Goal: Information Seeking & Learning: Find specific fact

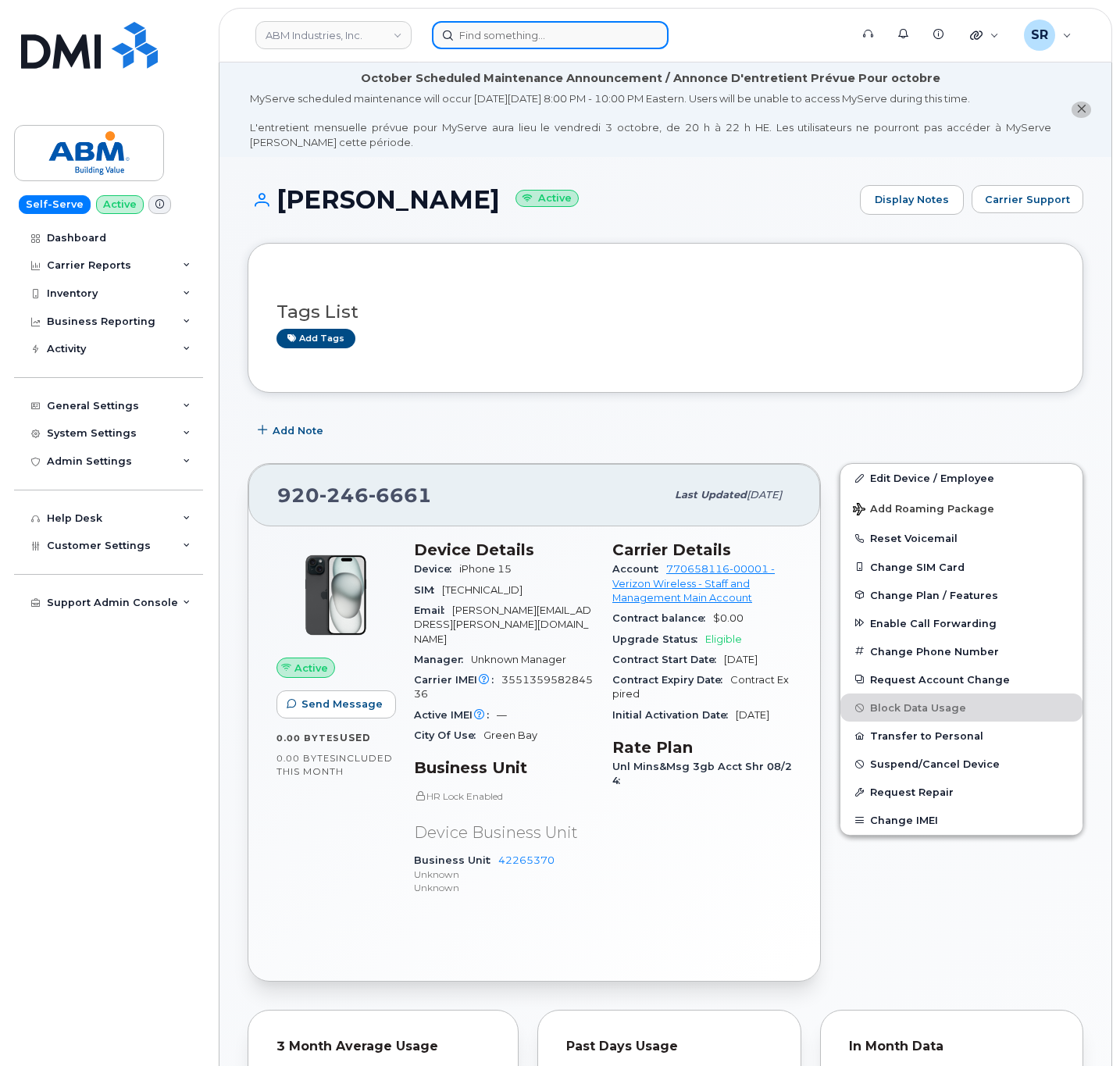
click at [490, 35] on input at bounding box center [551, 34] width 237 height 28
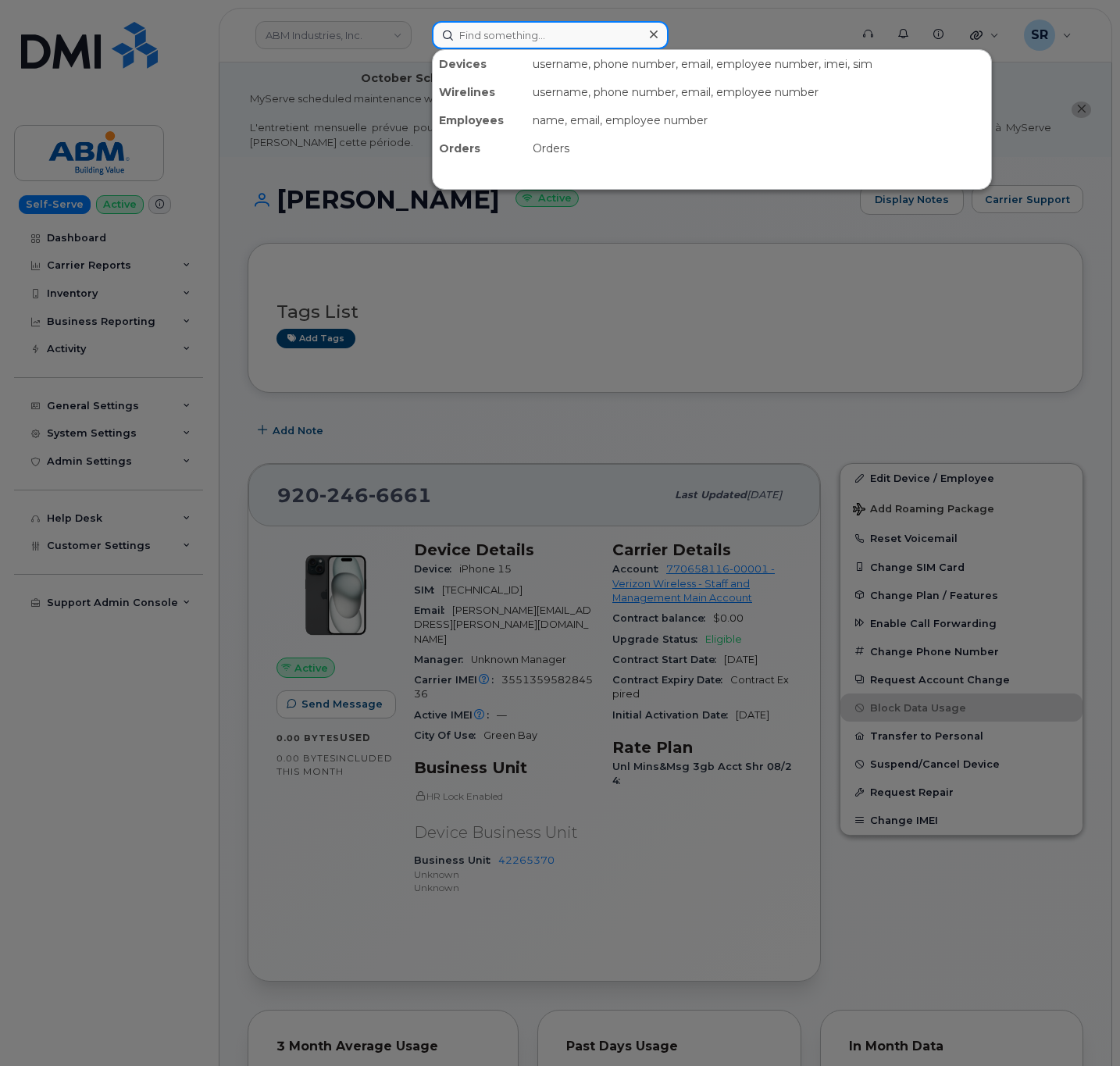
paste input "7322612691"
type input "7322612691"
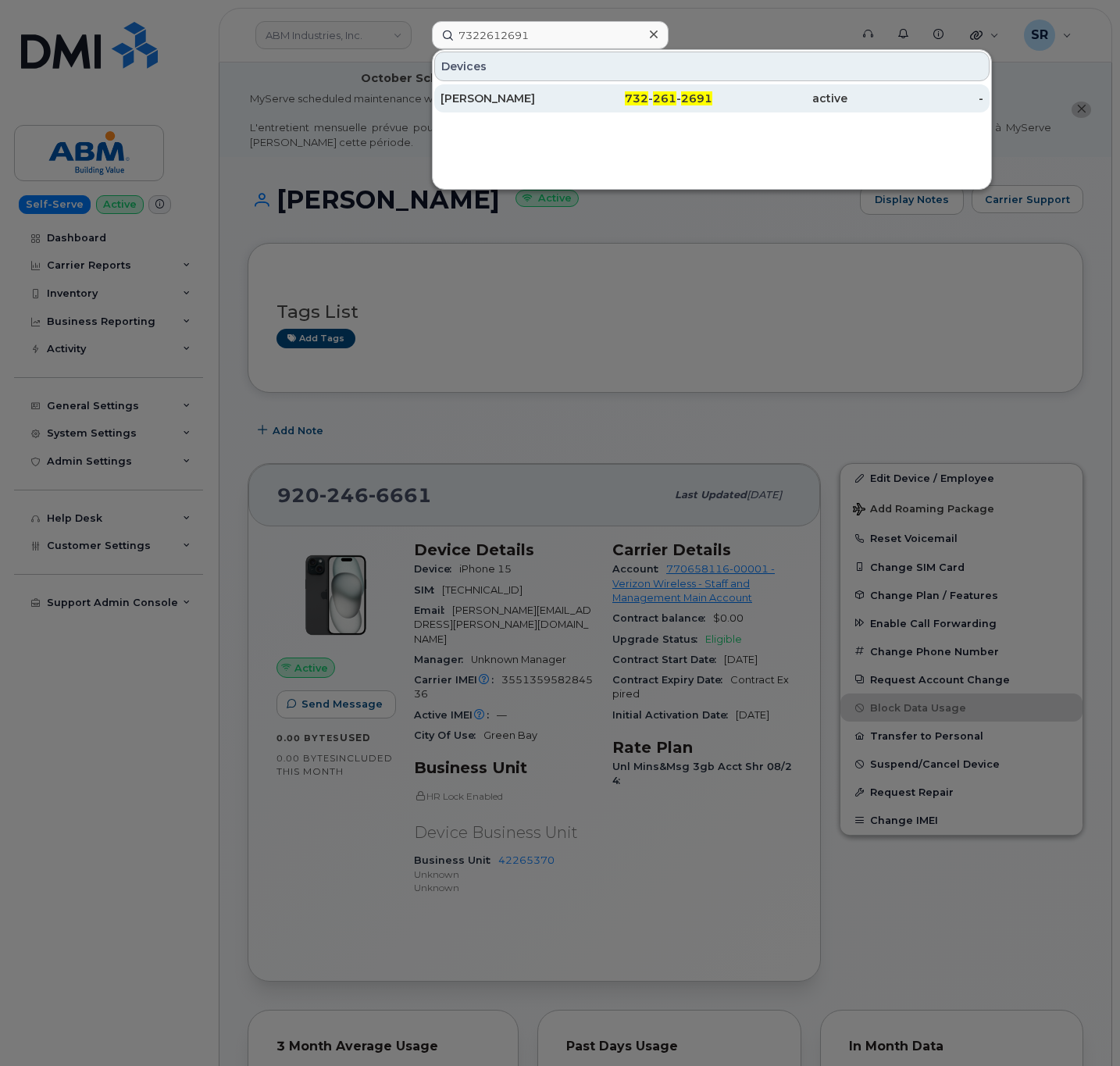
click at [560, 96] on div "[PERSON_NAME]" at bounding box center [509, 98] width 136 height 15
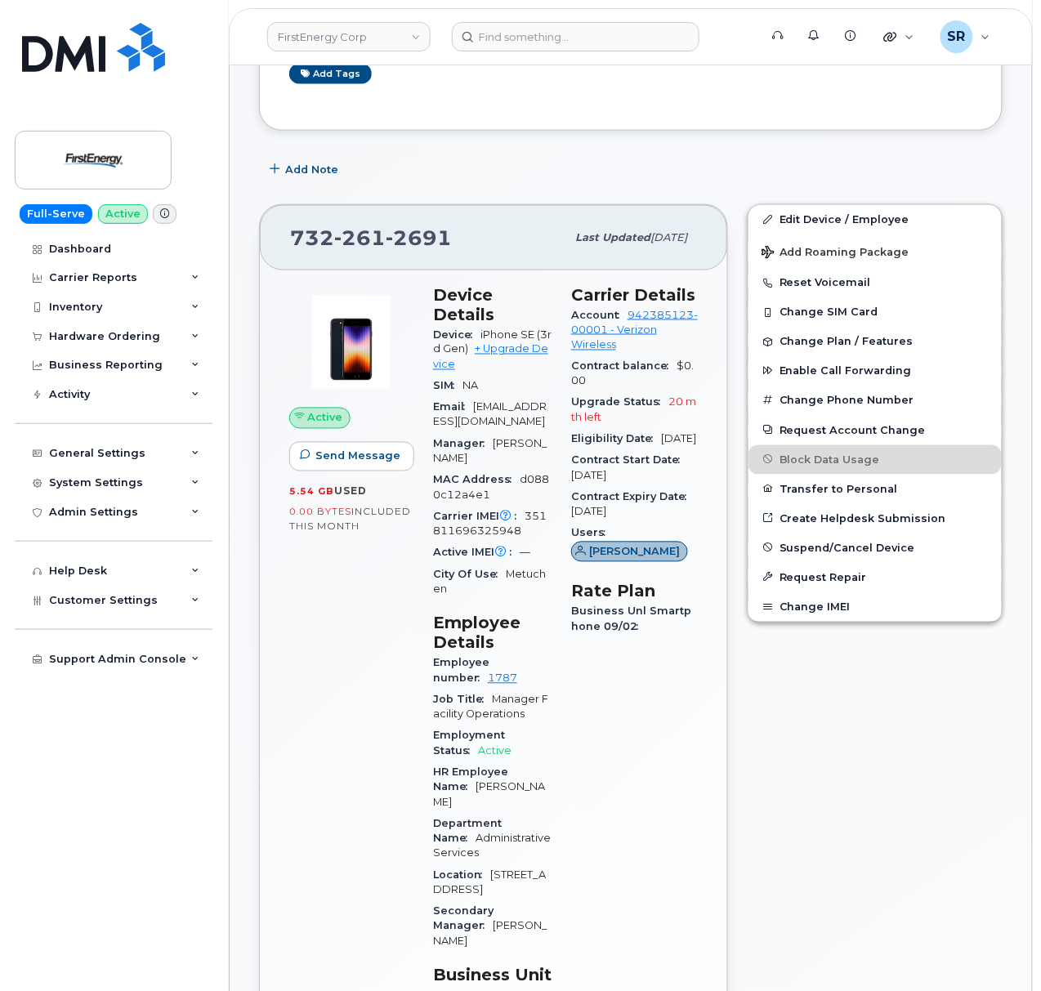
scroll to position [435, 0]
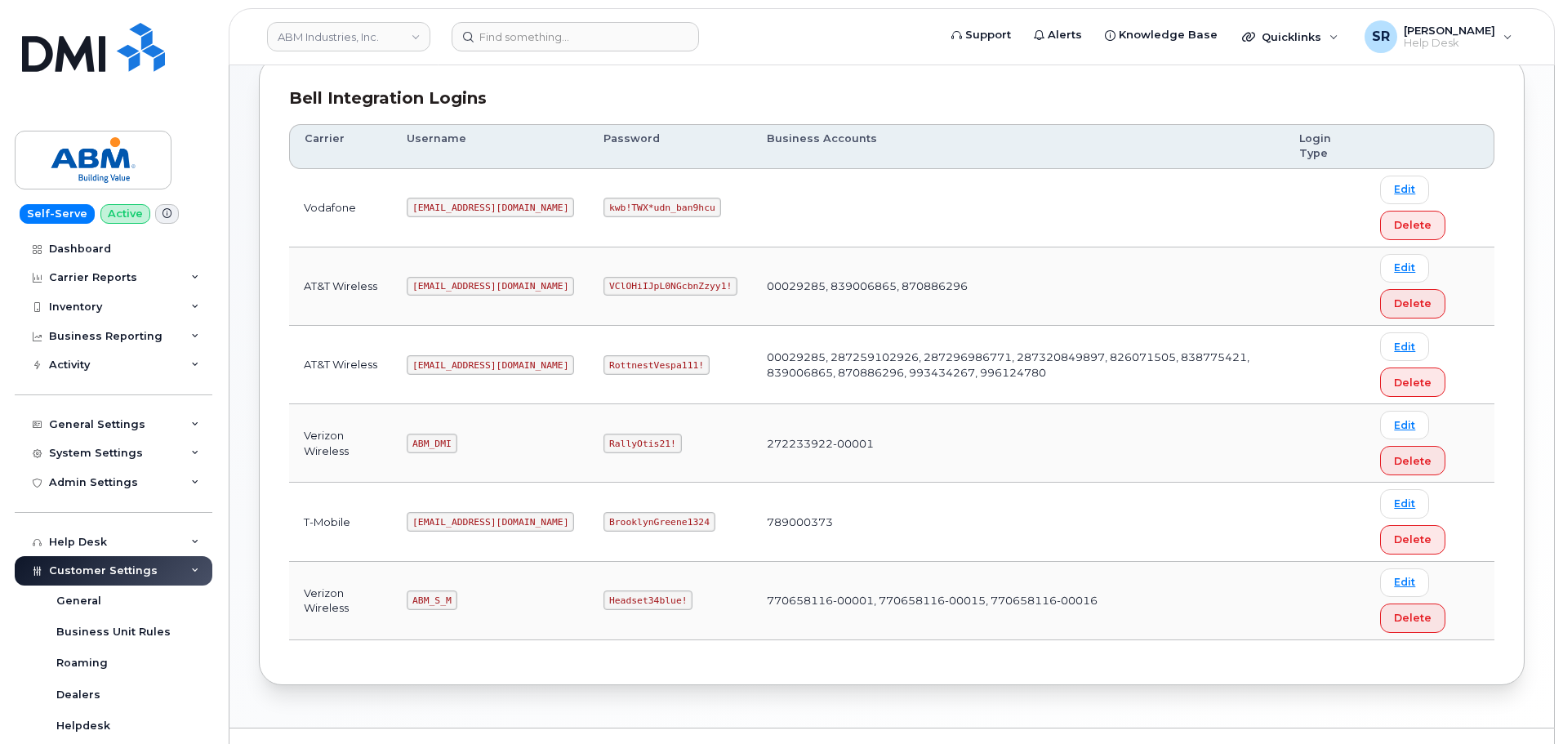
scroll to position [245, 0]
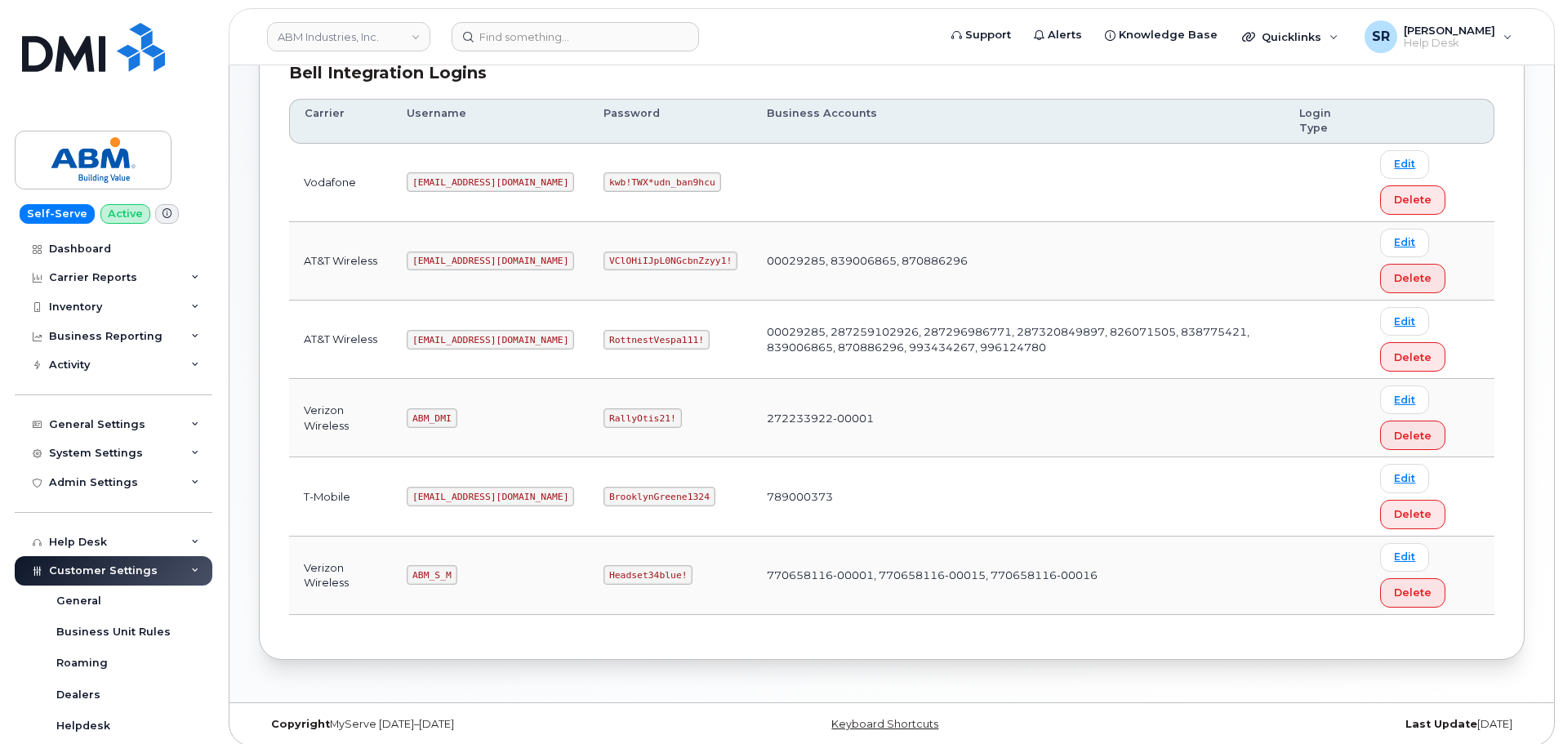
click at [434, 337] on code "abm@dminc.com" at bounding box center [490, 340] width 167 height 20
copy code "abm@dminc.com"
click at [623, 341] on code "RottnestVespa111!" at bounding box center [657, 340] width 106 height 20
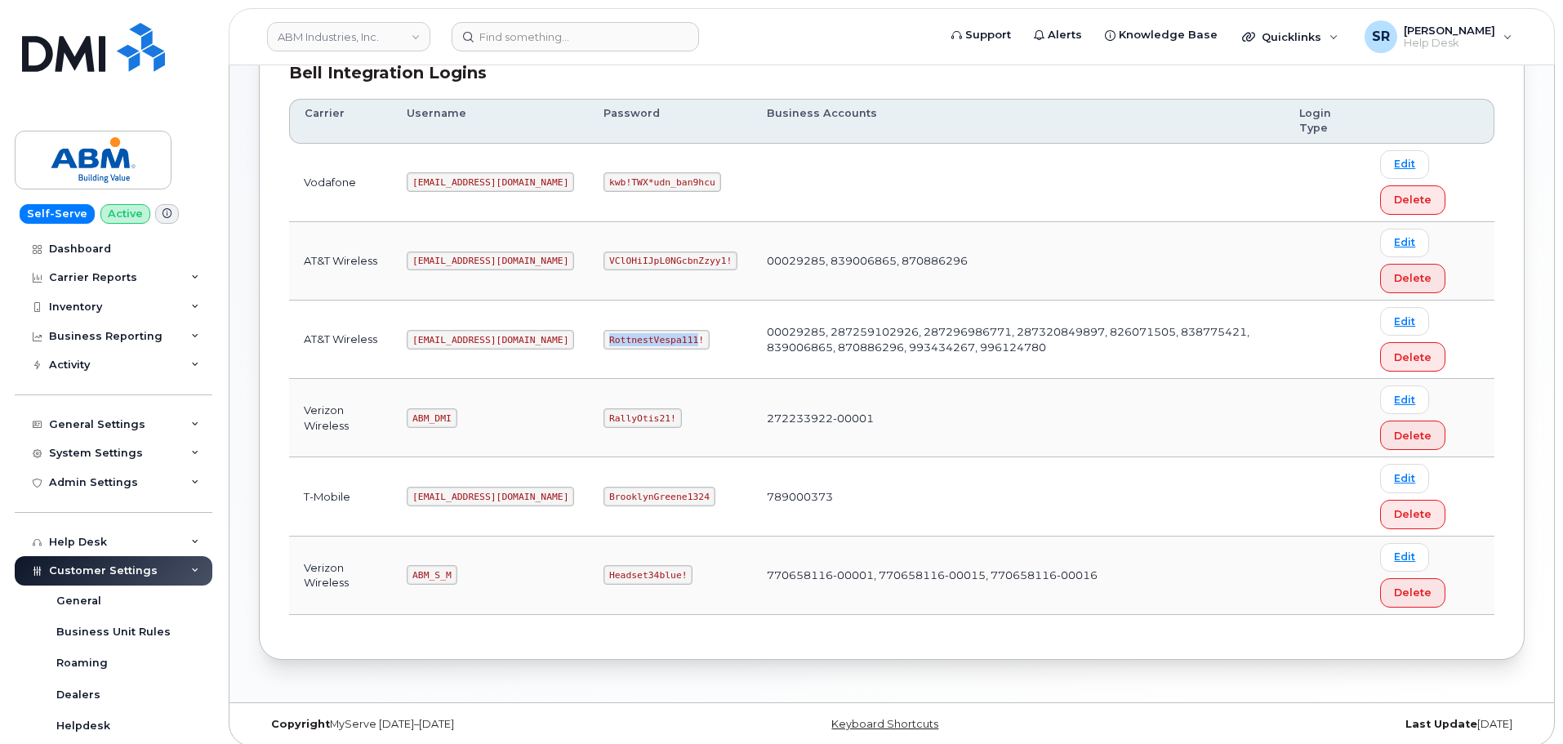
click at [623, 341] on code "RottnestVespa111!" at bounding box center [657, 340] width 106 height 20
copy code "RottnestVespa111!"
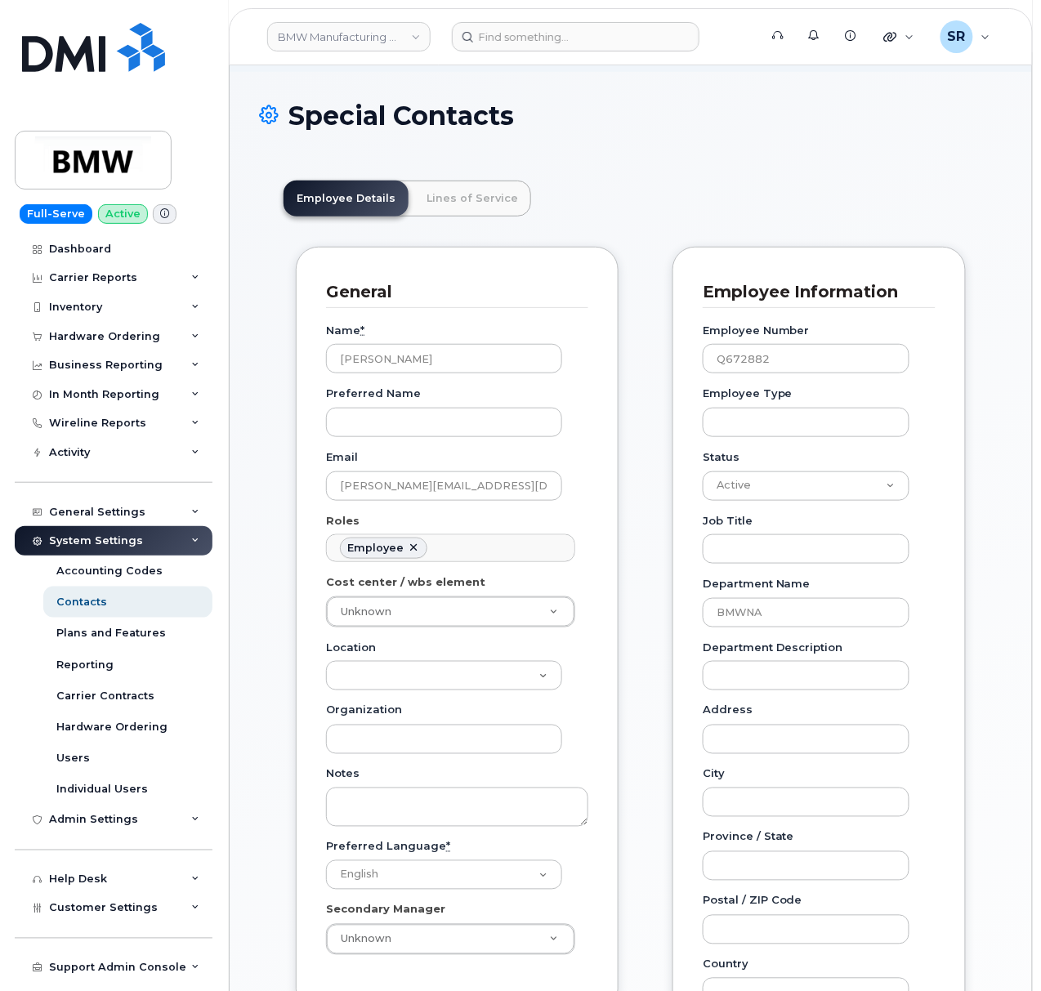
scroll to position [49, 0]
click at [521, 14] on header "BMW Manufacturing Co LLC Support Alerts Knowledge Base Quicklinks Suspend / Can…" at bounding box center [631, 36] width 804 height 57
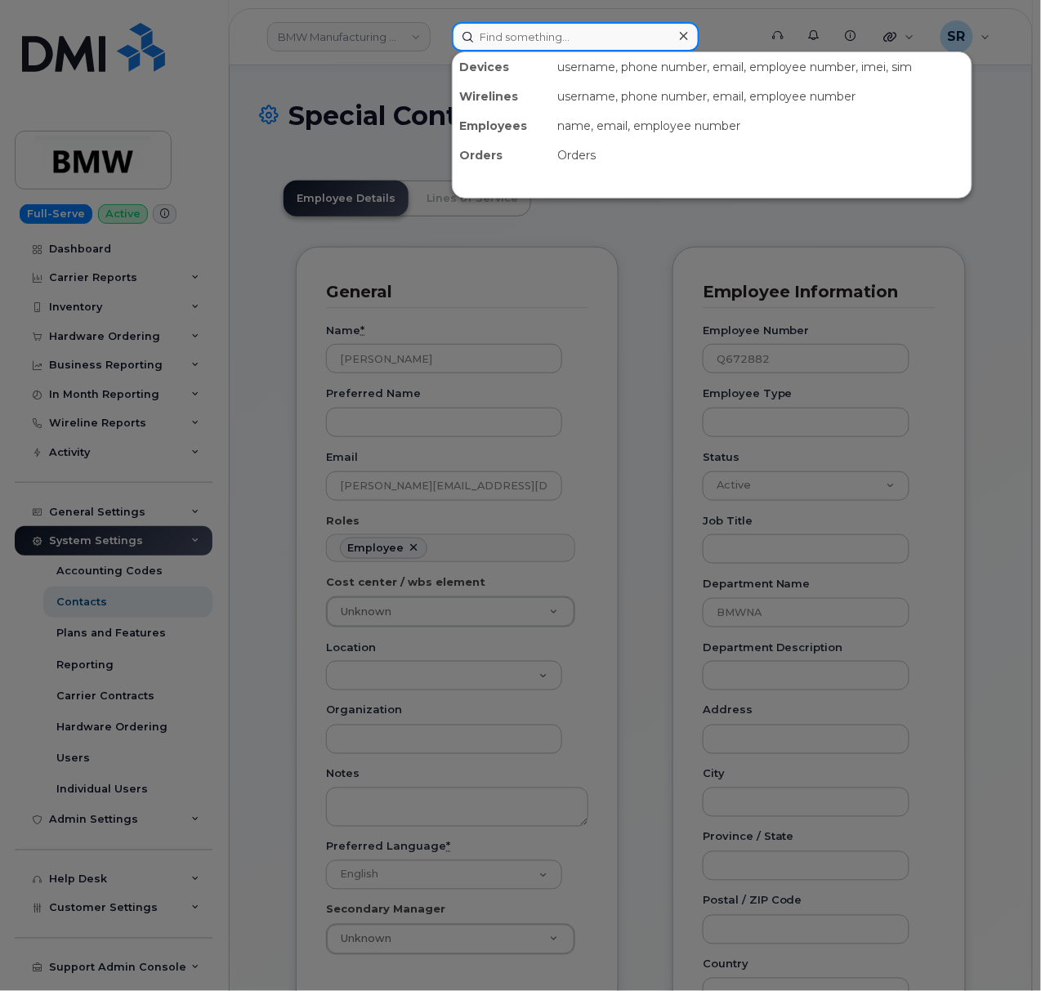
click at [520, 25] on input at bounding box center [576, 36] width 248 height 29
paste input "Joseph Samarelli"
type input "Joseph Samarelli"
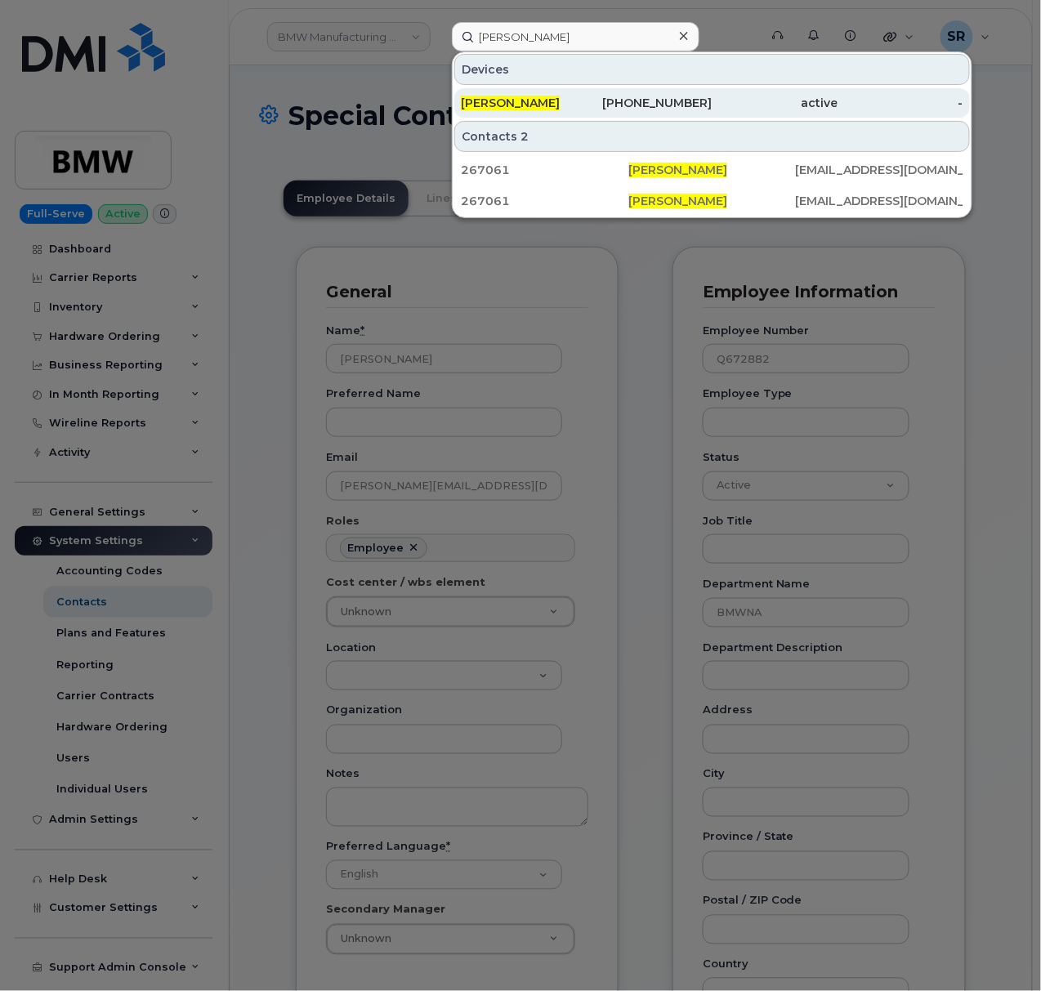
click at [724, 111] on div "active" at bounding box center [775, 103] width 126 height 16
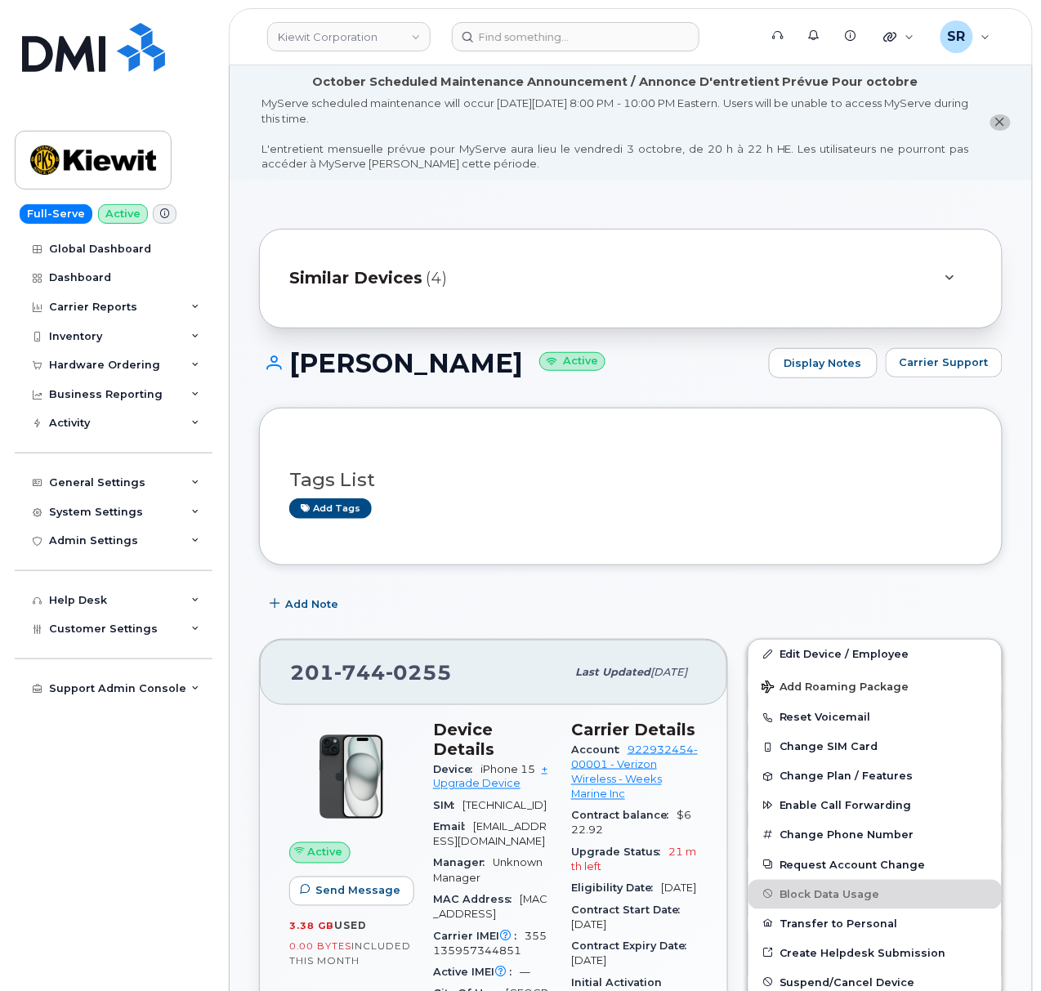
scroll to position [217, 0]
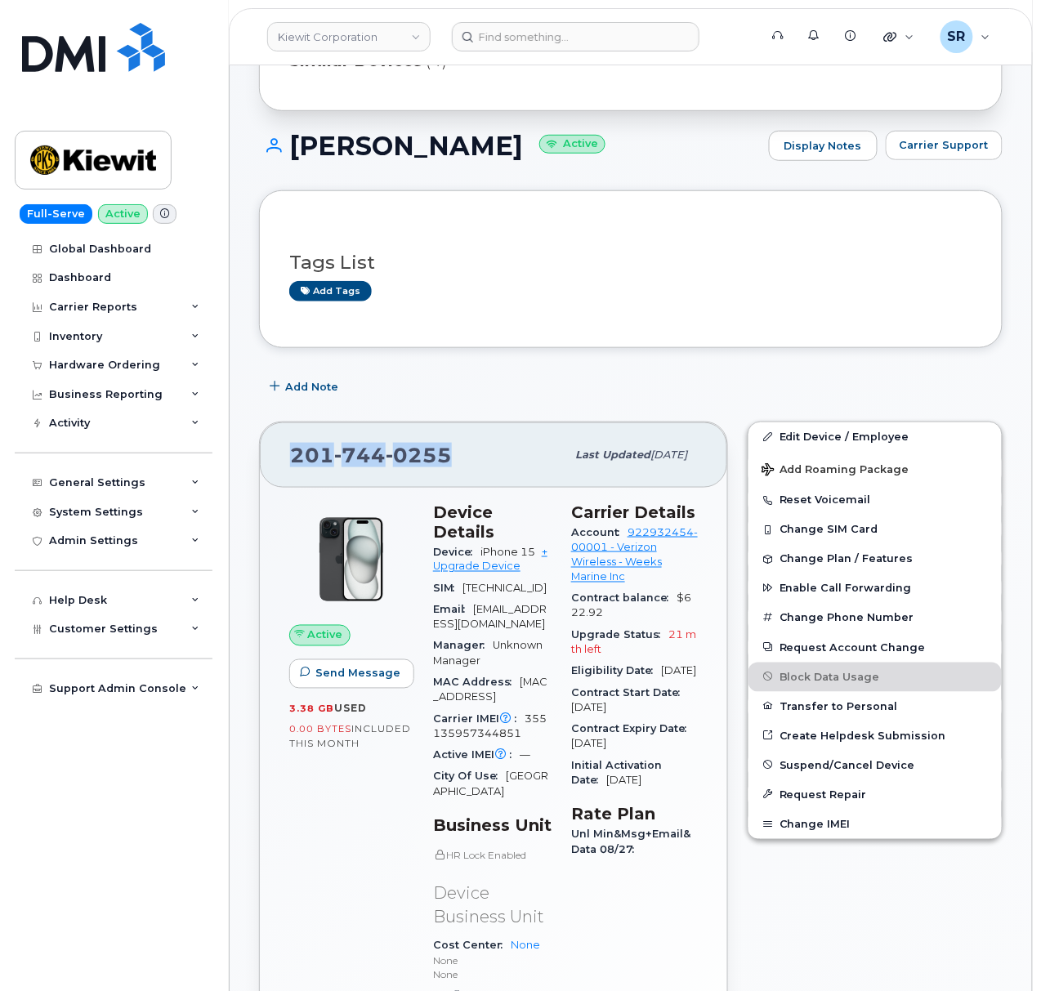
drag, startPoint x: 469, startPoint y: 448, endPoint x: 275, endPoint y: 452, distance: 193.6
click at [275, 452] on div "201 744 0255 Last updated Sep 08, 2025" at bounding box center [493, 454] width 467 height 65
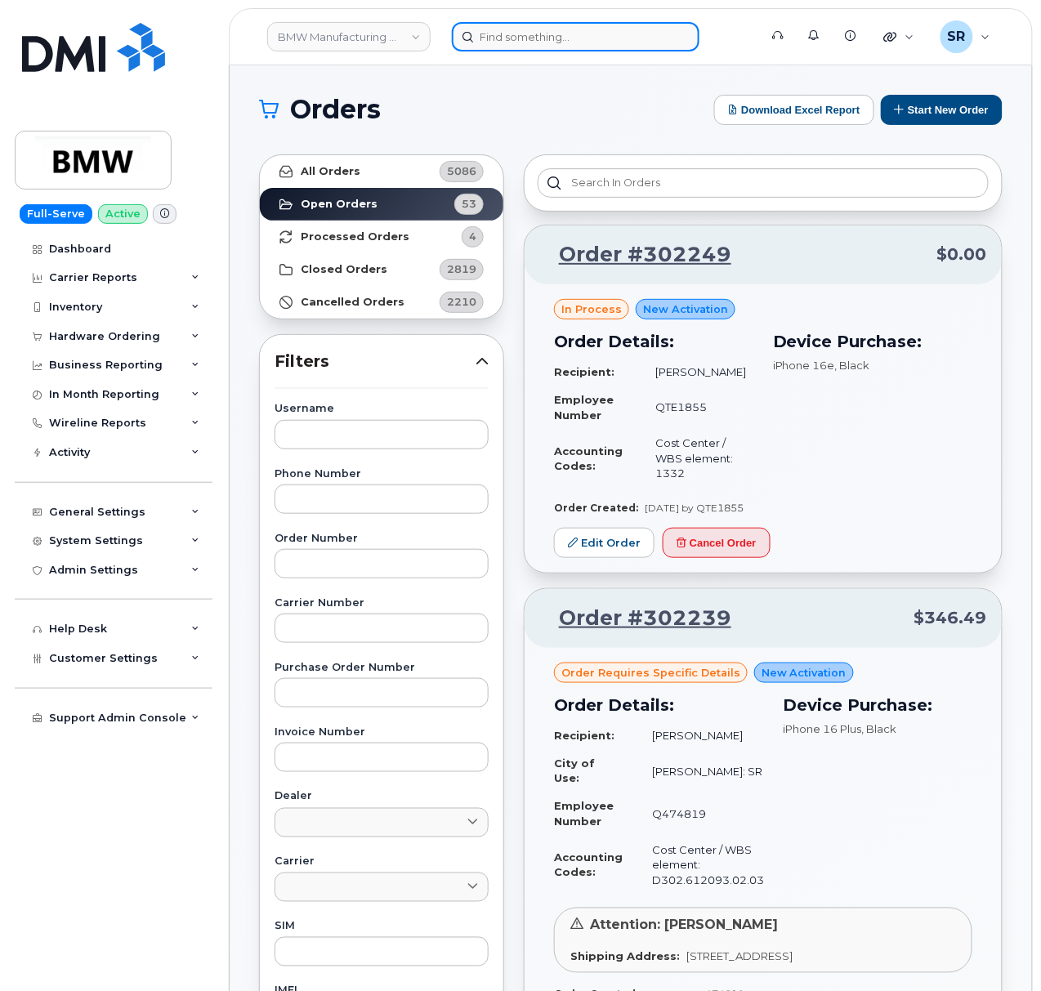
click at [585, 36] on input at bounding box center [576, 36] width 248 height 29
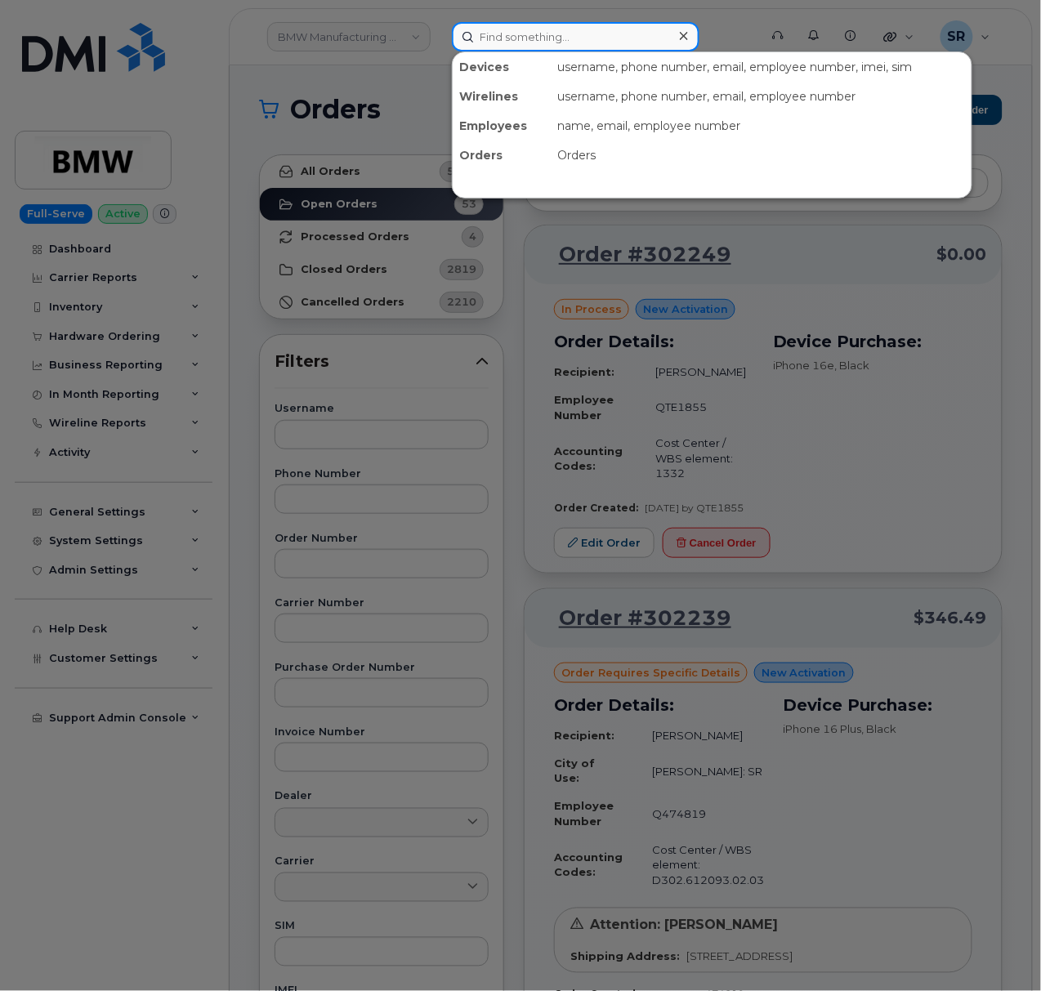
paste input "2017440255"
type input "2017440255"
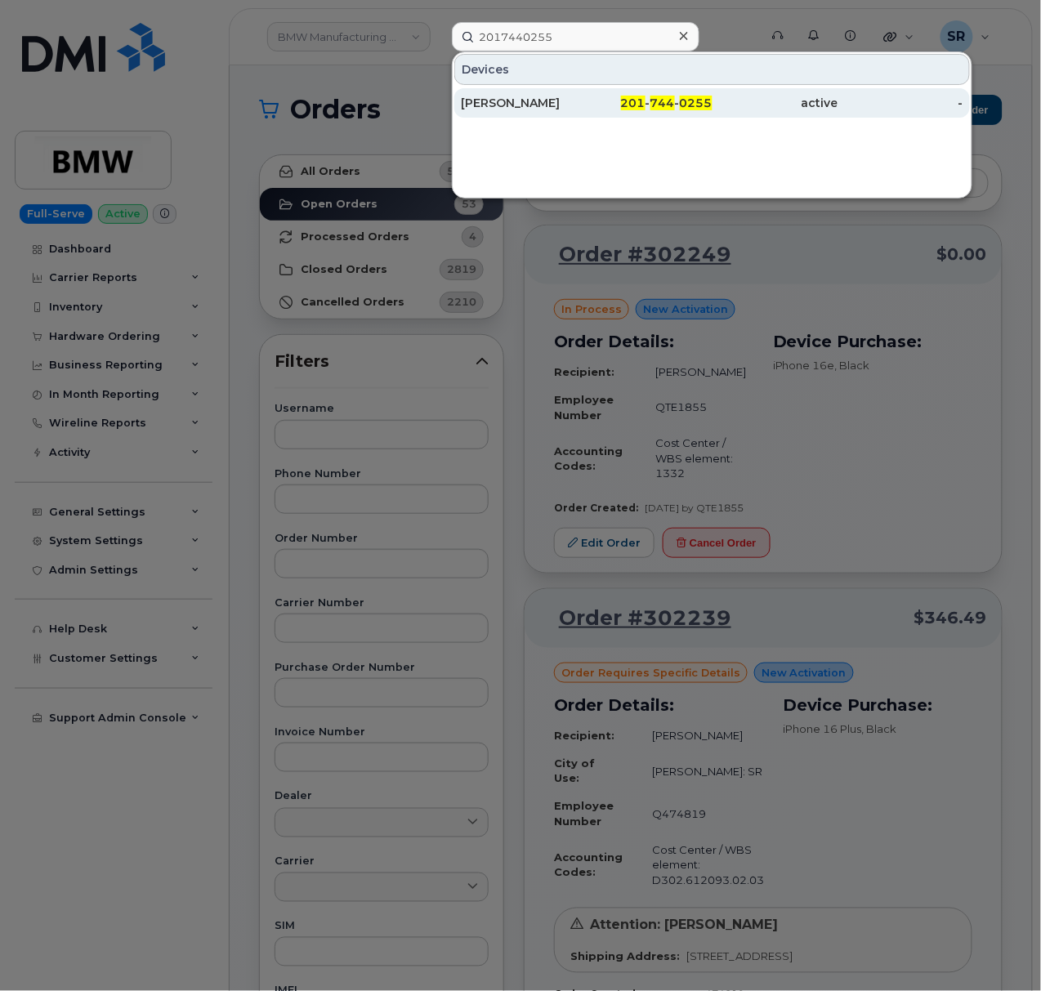
click at [590, 91] on div "201 - 744 - 0255" at bounding box center [650, 102] width 126 height 29
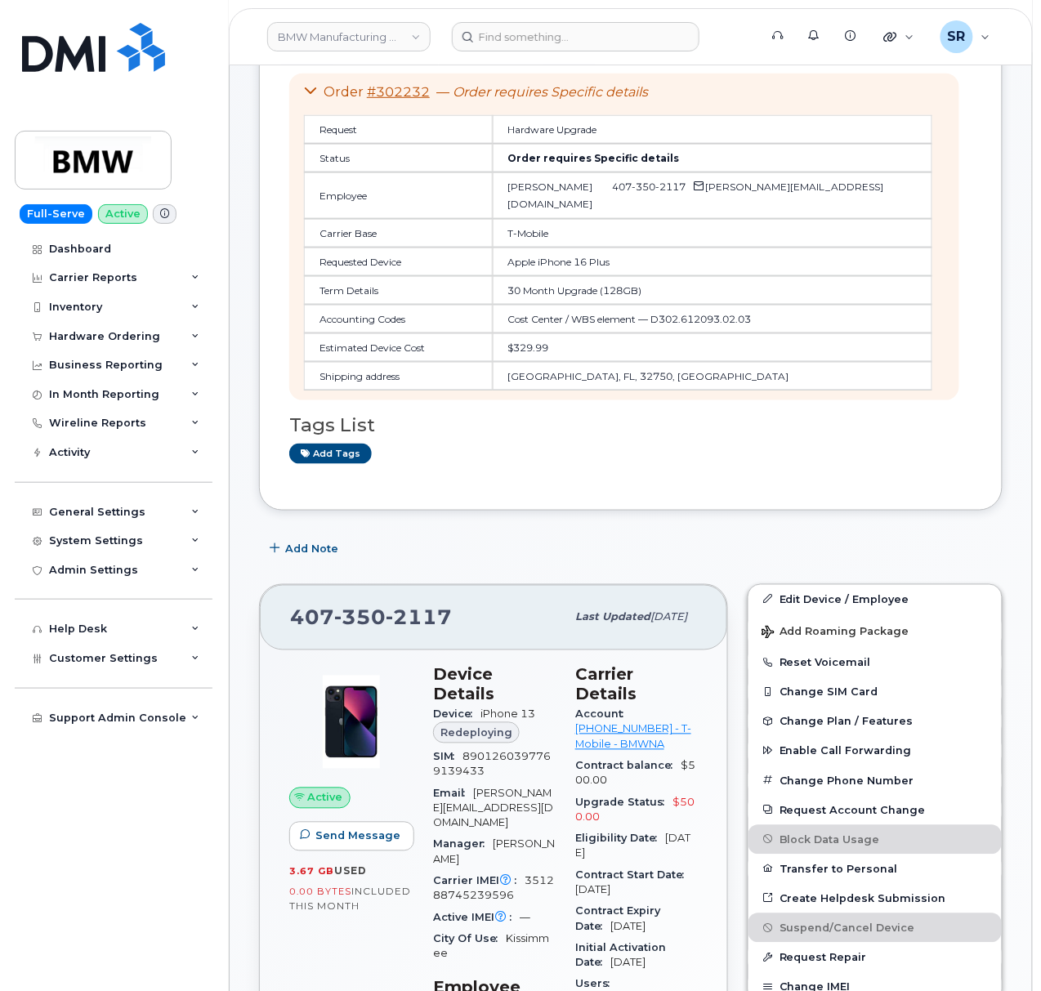
scroll to position [123, 0]
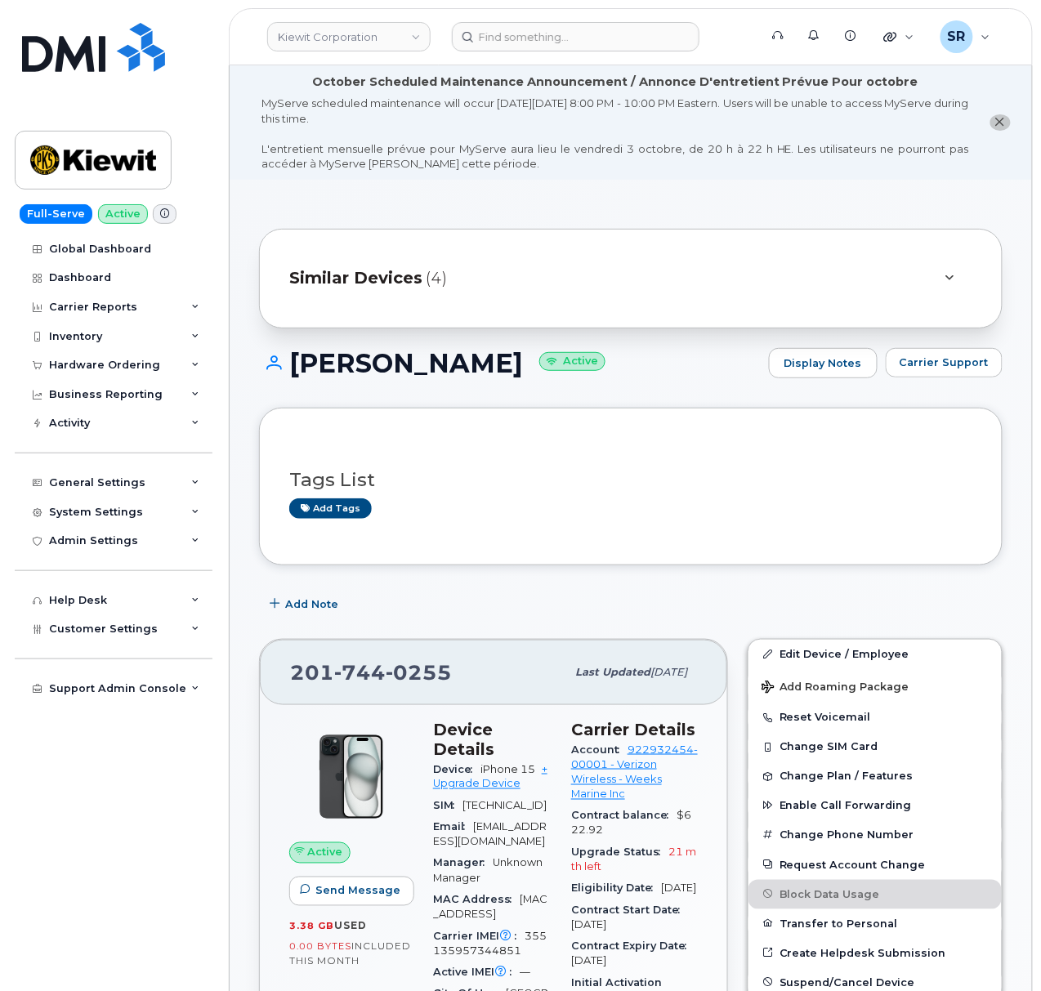
click at [530, 614] on div "Add Note" at bounding box center [630, 604] width 743 height 29
click at [429, 604] on div "Add Note" at bounding box center [630, 604] width 743 height 29
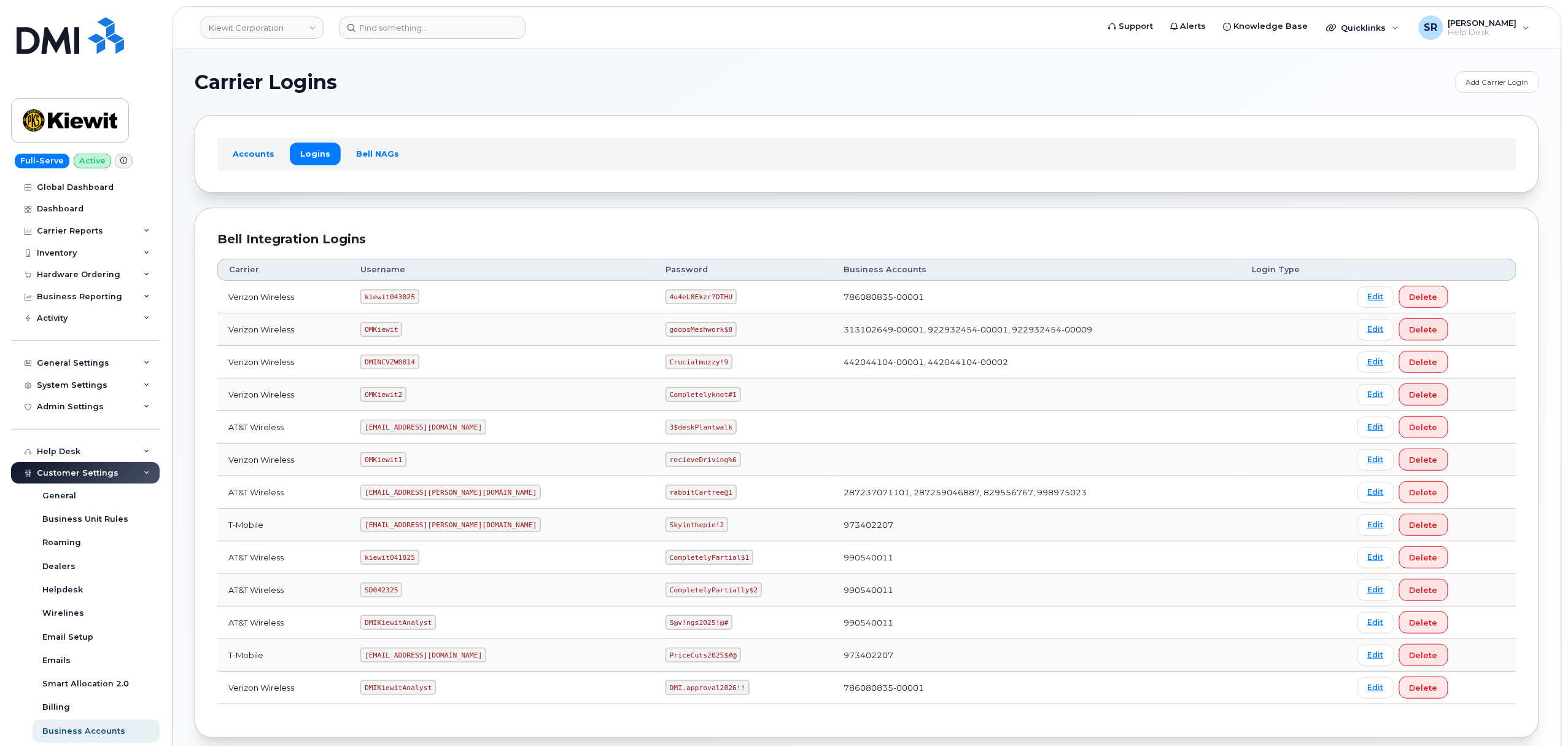
click at [382, 295] on code "kiewit043025" at bounding box center [390, 297] width 59 height 15
copy code "kiewit043025"
click at [665, 295] on code "4u4eL8Ekzr?DTHU" at bounding box center [701, 297] width 71 height 15
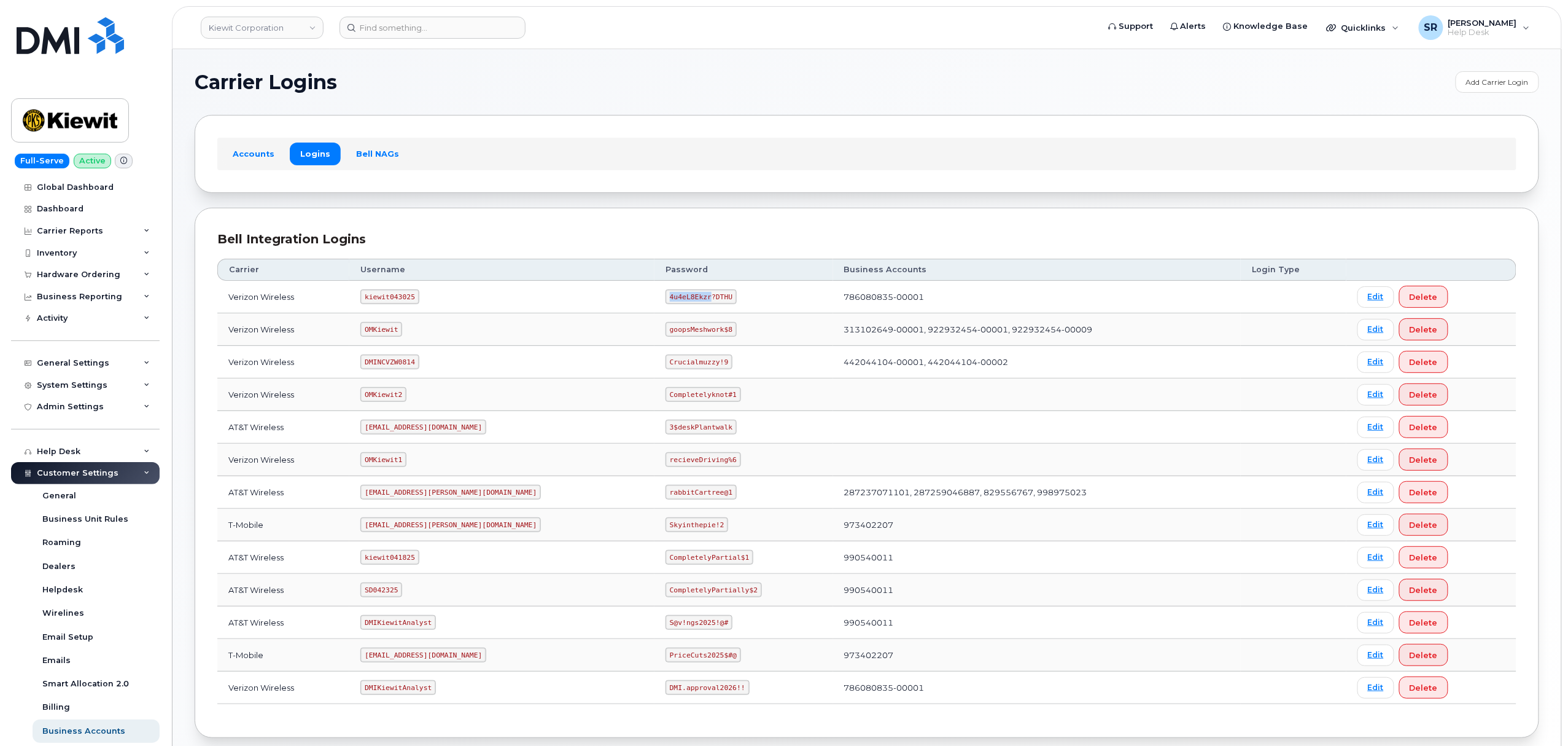
click at [665, 295] on code "4u4eL8Ekzr?DTHU" at bounding box center [701, 297] width 71 height 15
click at [210, 217] on div "Bell Integration Logins Carrier Username Password Business Accounts Login Type …" at bounding box center [867, 473] width 1345 height 531
click at [379, 330] on code "OMKiewit" at bounding box center [382, 329] width 42 height 15
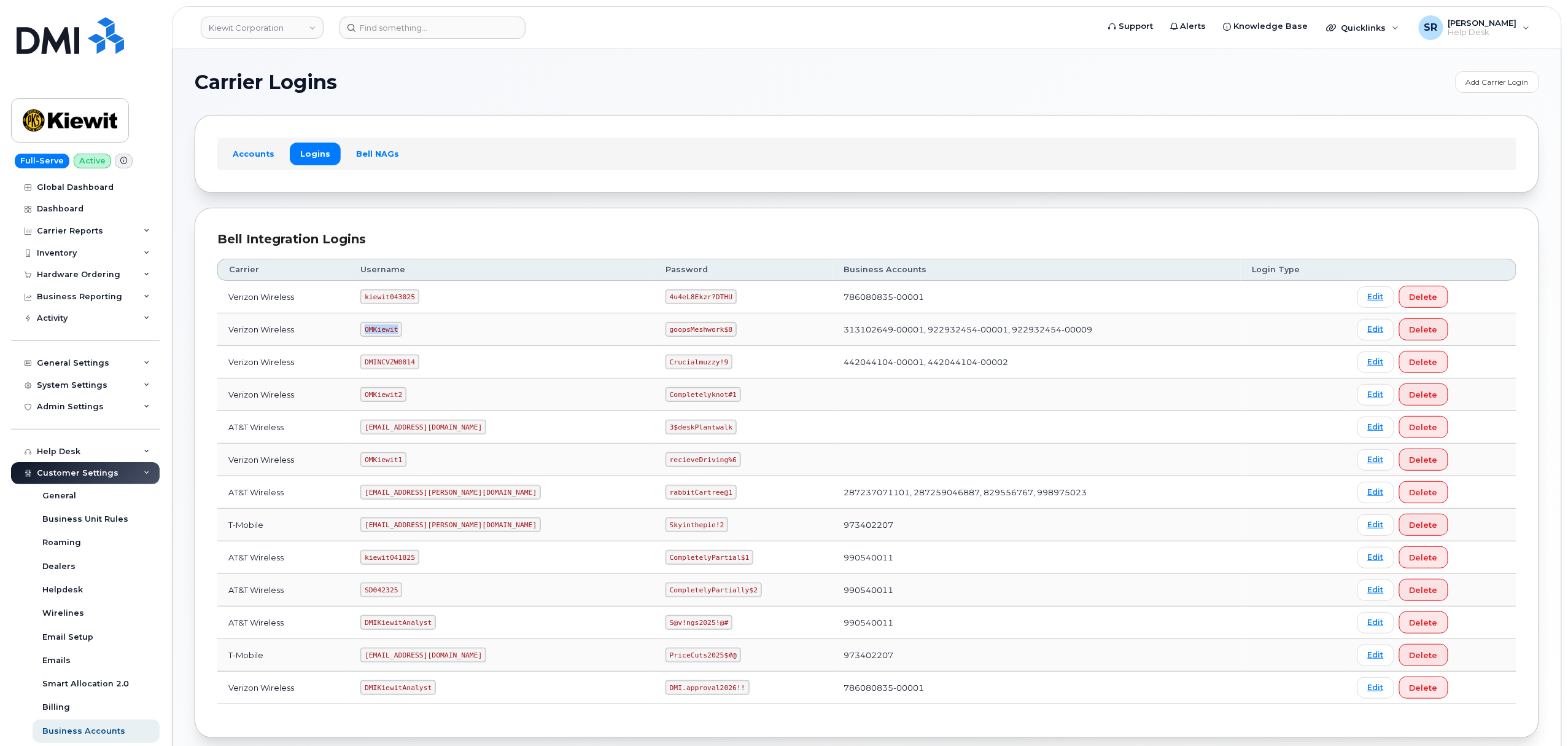
click at [379, 330] on code "OMKiewit" at bounding box center [382, 329] width 42 height 15
copy code "OMKiewit"
click at [665, 327] on code "goopsMeshwork$8" at bounding box center [701, 329] width 71 height 15
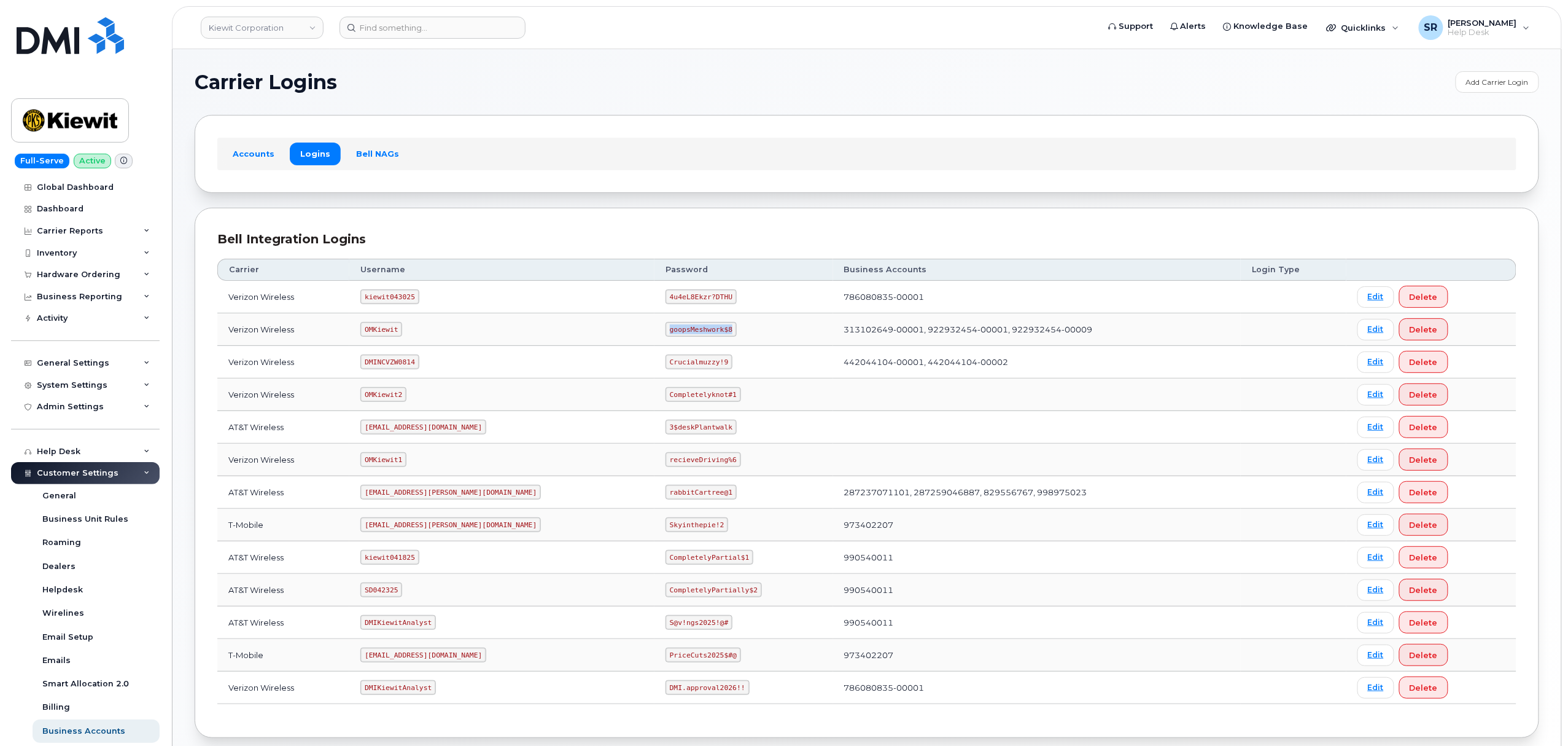
copy code "goopsMeshwork$8"
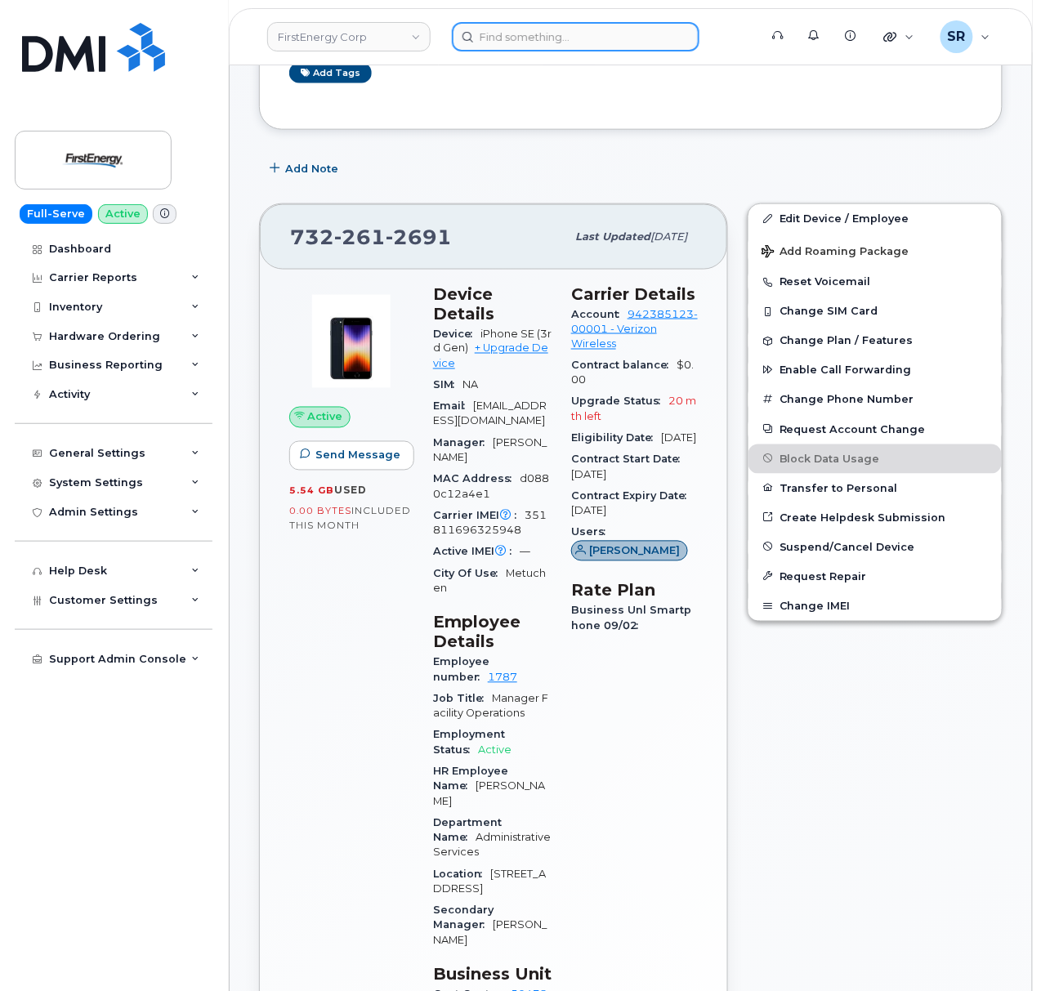
click at [549, 26] on input at bounding box center [576, 36] width 248 height 29
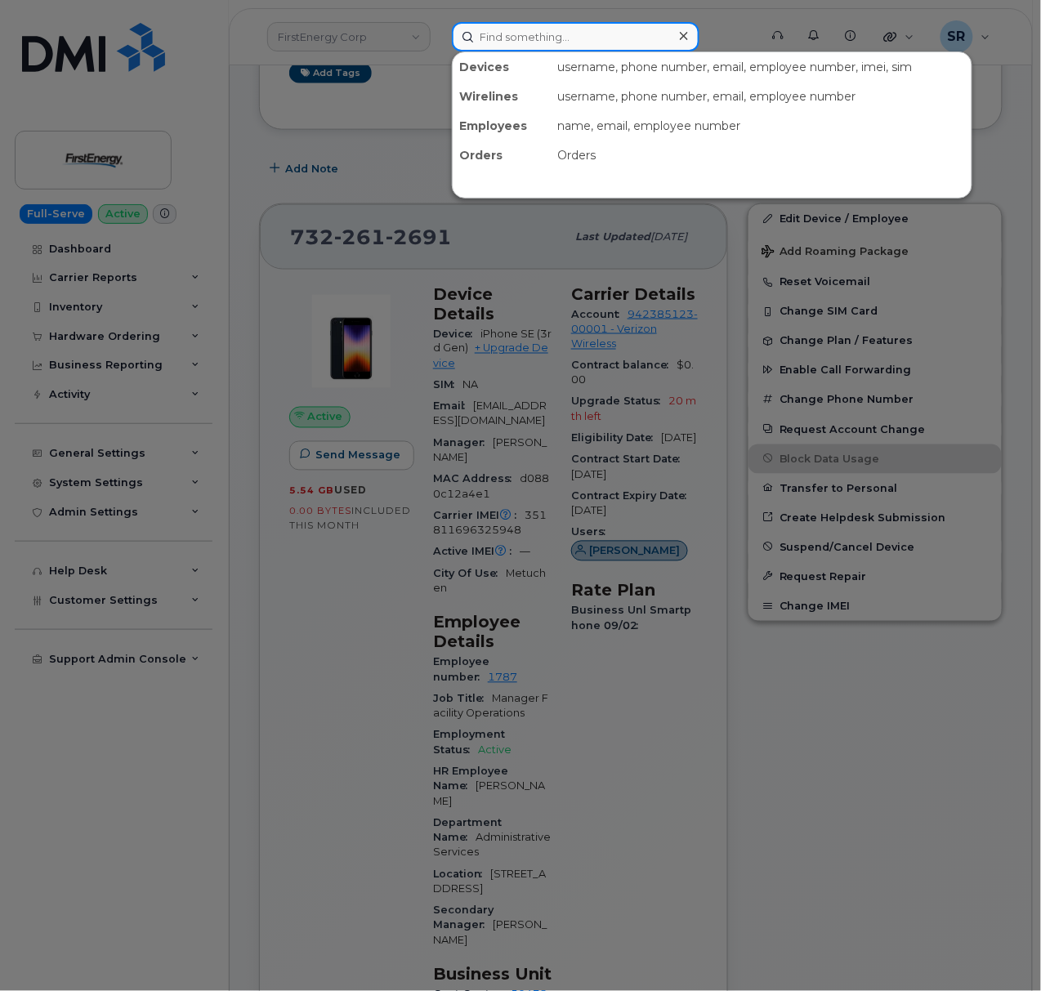
paste input "[PERSON_NAME]"
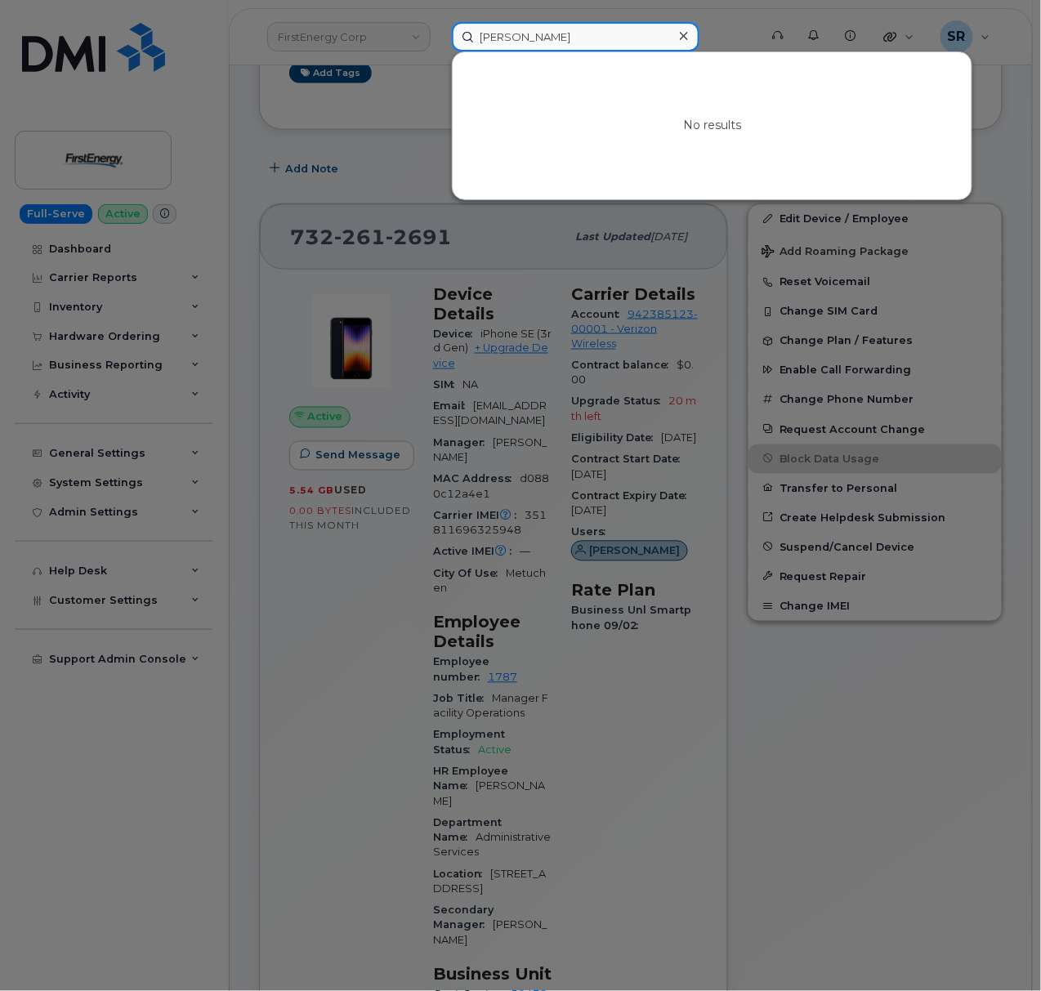
click at [588, 47] on input "[PERSON_NAME]" at bounding box center [576, 36] width 248 height 29
drag, startPoint x: 591, startPoint y: 33, endPoint x: 175, endPoint y: 47, distance: 416.9
click at [439, 47] on div "[PERSON_NAME] No results" at bounding box center [600, 36] width 322 height 29
paste input "7242443104"
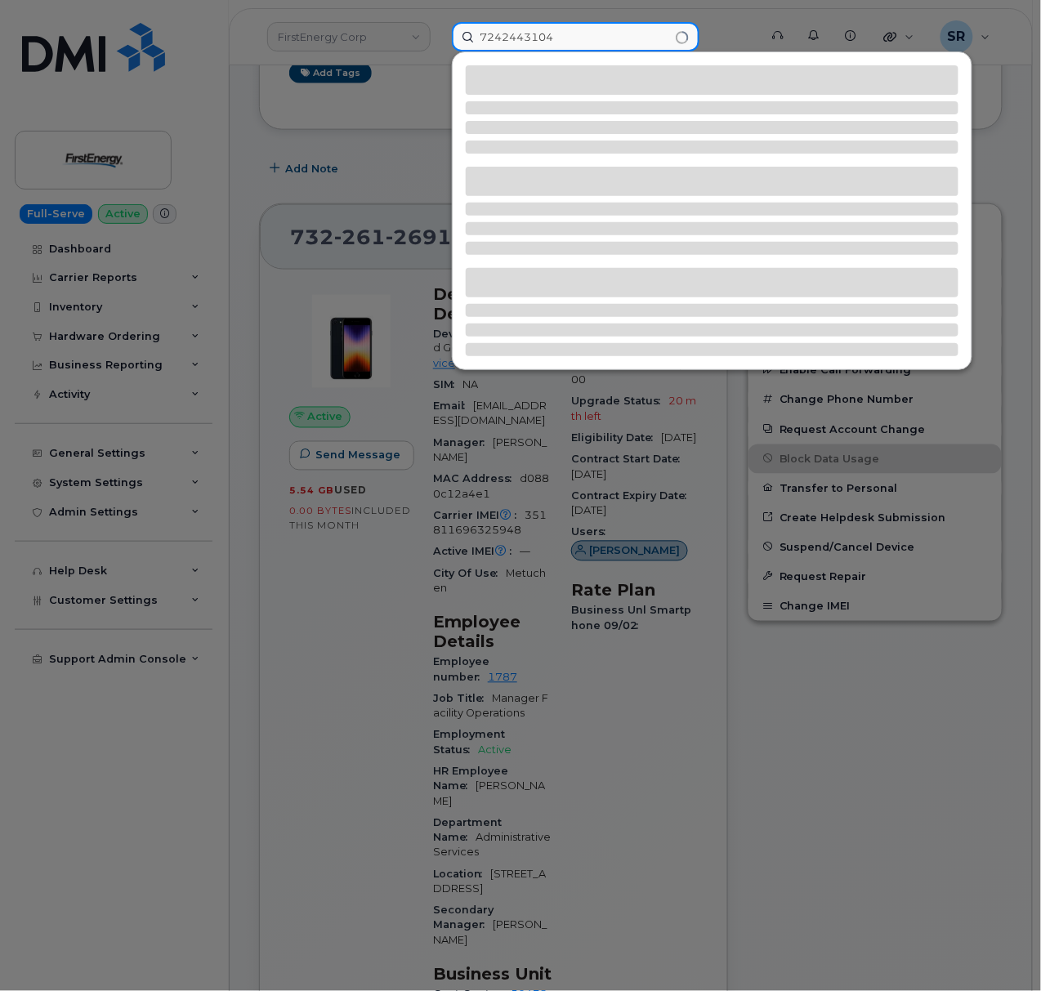
type input "7242443104"
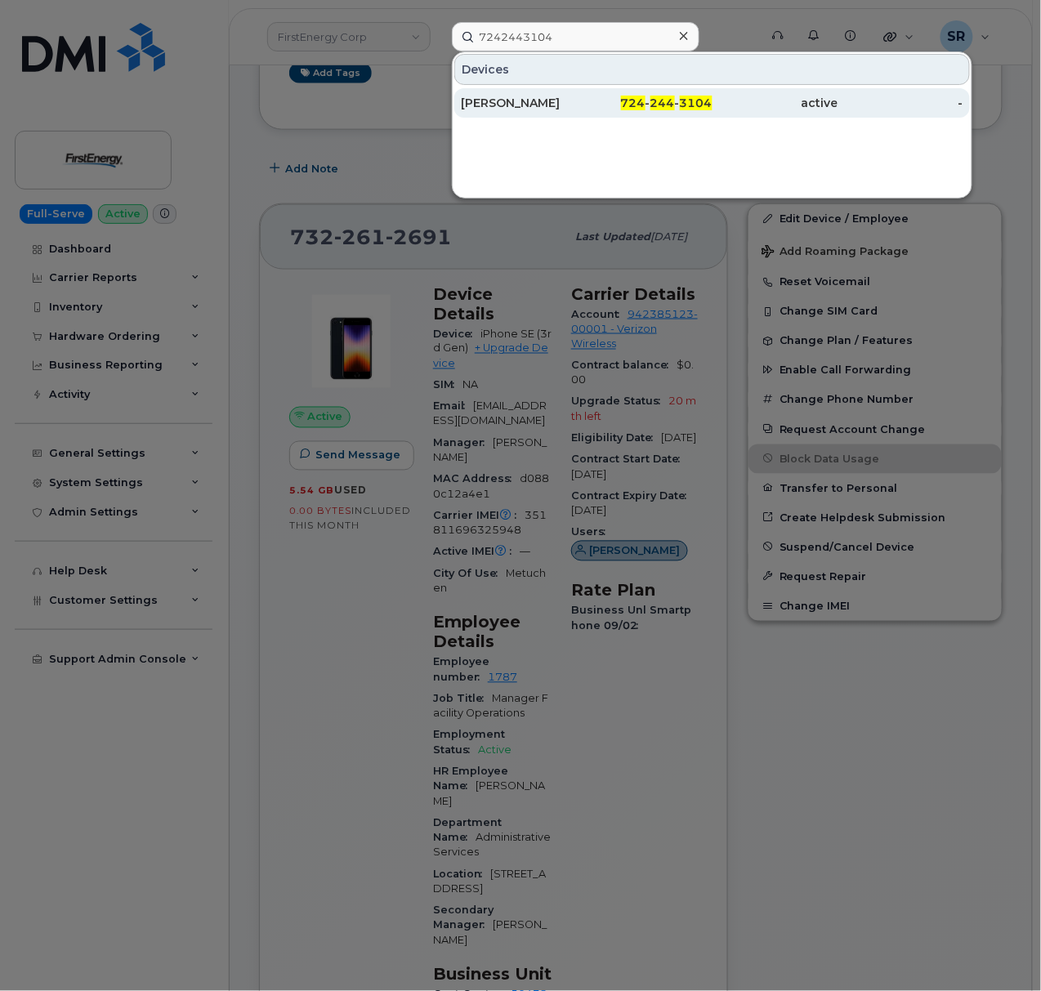
click at [461, 102] on link "[PERSON_NAME] 724 - 244 - 3104 active -" at bounding box center [711, 102] width 515 height 29
